Goal: Task Accomplishment & Management: Use online tool/utility

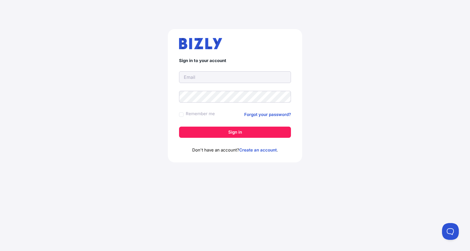
type input "[PERSON_NAME][EMAIL_ADDRESS][DOMAIN_NAME]"
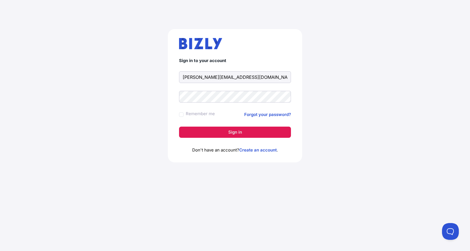
click at [238, 132] on button "Sign in" at bounding box center [235, 132] width 112 height 11
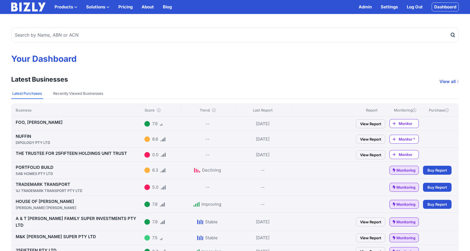
click at [370, 125] on link "View Report" at bounding box center [370, 123] width 29 height 9
click at [373, 140] on link "View Report" at bounding box center [370, 139] width 29 height 9
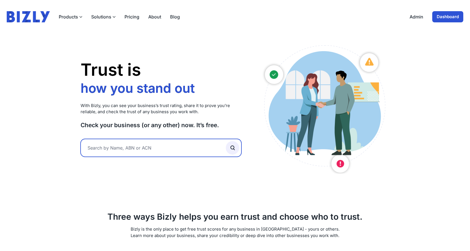
click at [197, 152] on input "text" at bounding box center [161, 148] width 161 height 18
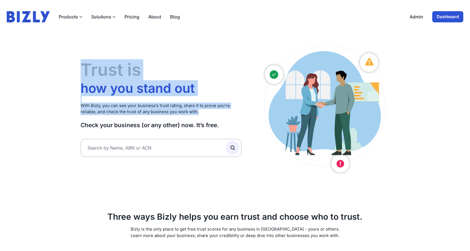
drag, startPoint x: 147, startPoint y: 119, endPoint x: 104, endPoint y: 51, distance: 79.4
click at [104, 51] on div "Trust is how you stand out who you work with how you grow how you stand out Wit…" at bounding box center [161, 107] width 161 height 131
